Goal: Transaction & Acquisition: Purchase product/service

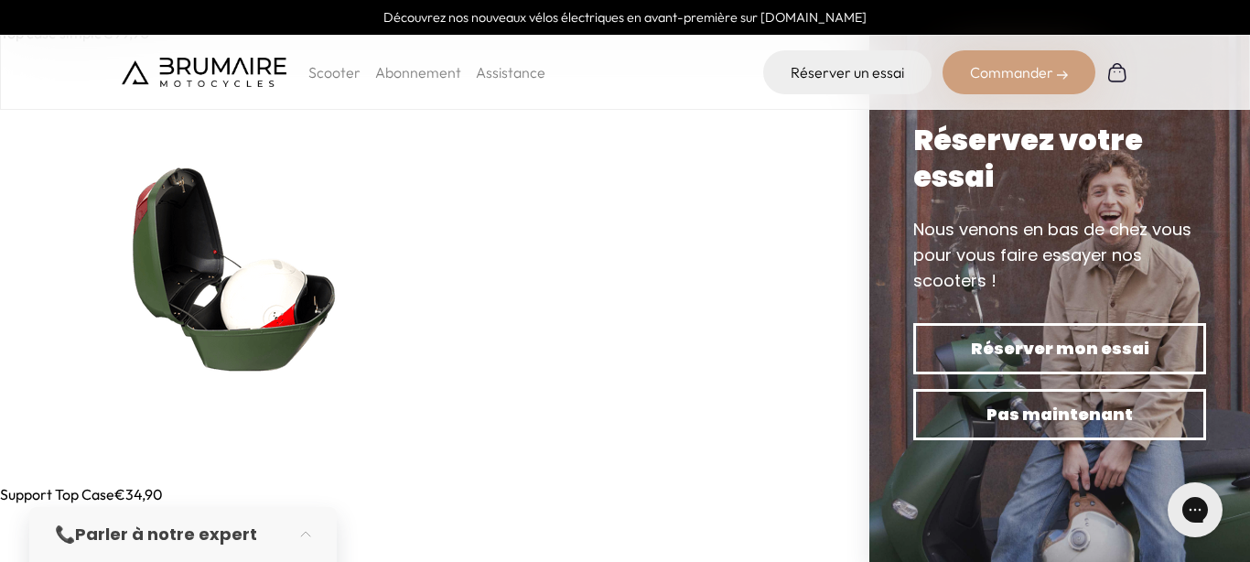
click at [270, 359] on img at bounding box center [219, 263] width 439 height 439
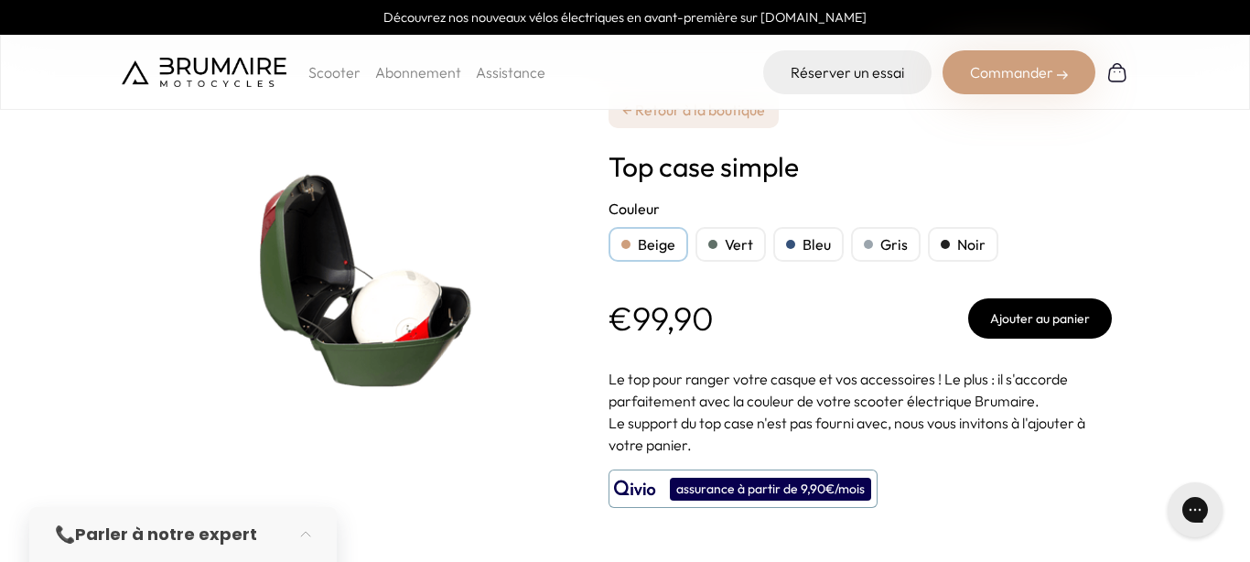
click at [972, 249] on div "Noir" at bounding box center [963, 244] width 70 height 35
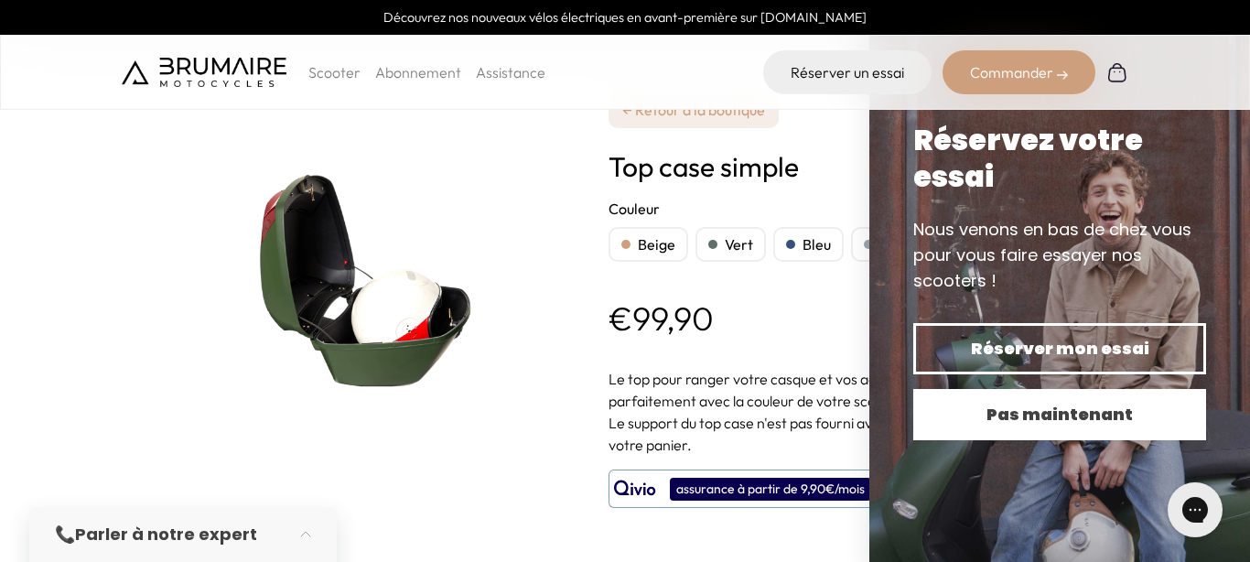
click at [1014, 426] on span "Pas maintenant" at bounding box center [1060, 415] width 229 height 26
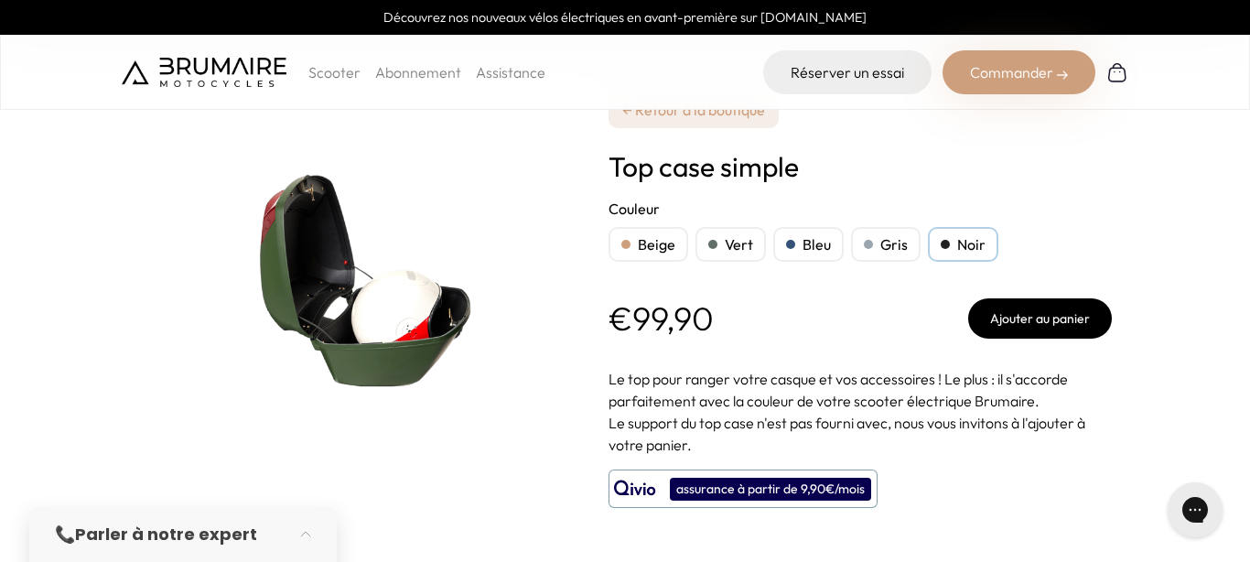
click at [405, 319] on img at bounding box center [351, 275] width 458 height 458
click at [663, 248] on div "Beige" at bounding box center [649, 244] width 80 height 35
click at [733, 248] on div "Vert" at bounding box center [731, 244] width 70 height 35
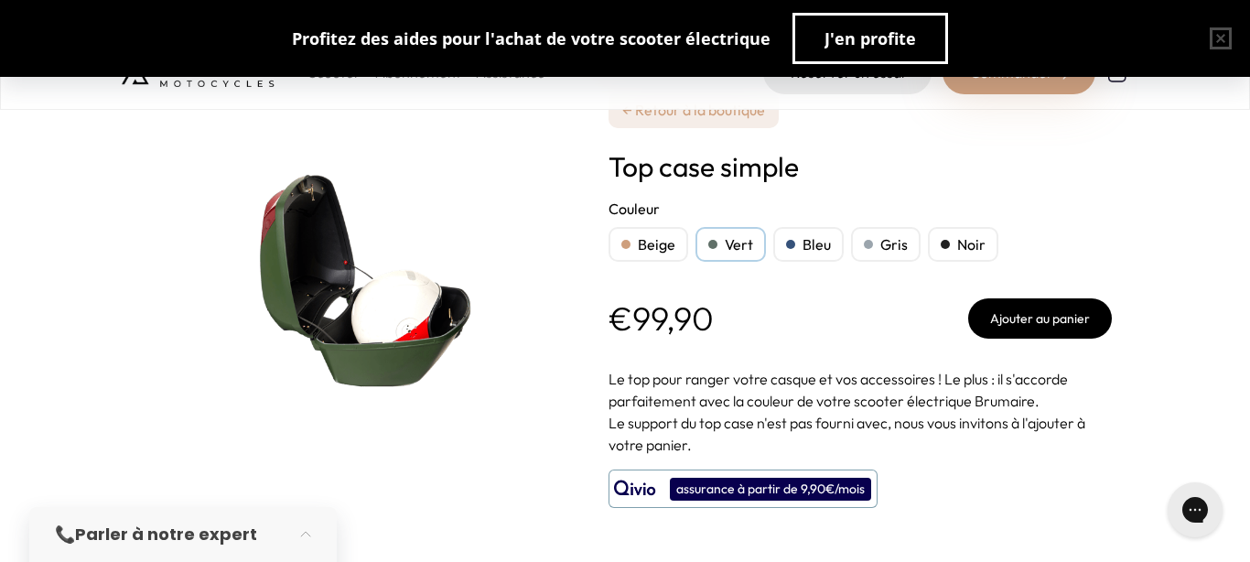
click at [822, 244] on div "Bleu" at bounding box center [808, 244] width 70 height 35
